Goal: Navigation & Orientation: Go to known website

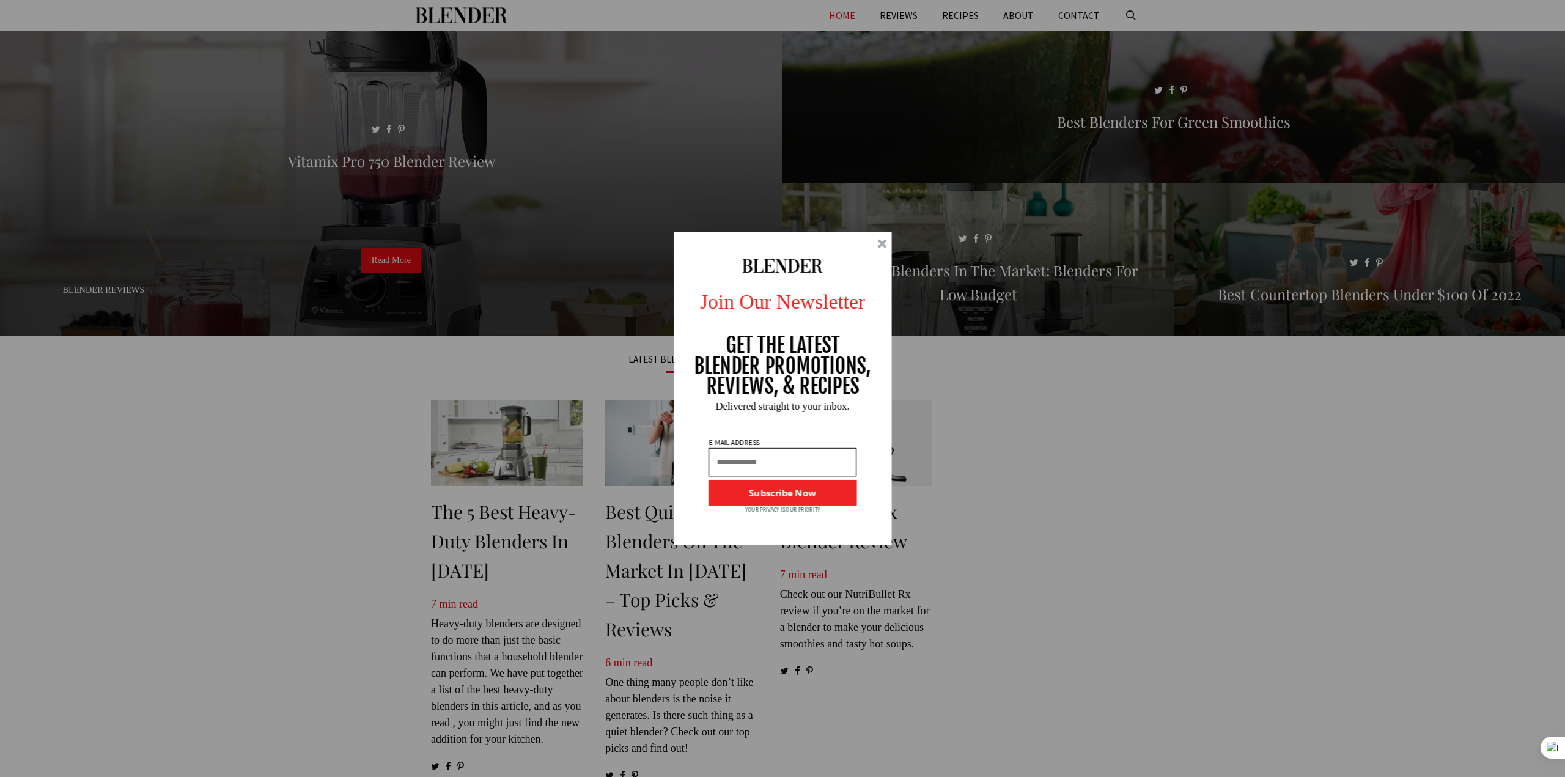
drag, startPoint x: 1160, startPoint y: 426, endPoint x: 1138, endPoint y: 388, distance: 44.1
click at [1160, 426] on div "Join Our Newsletter GET THE LATEST BLENDER PROMOTIONS, REVIEWS, & RECIPES Subsc…" at bounding box center [782, 388] width 1565 height 777
